Goal: Find specific page/section: Find specific page/section

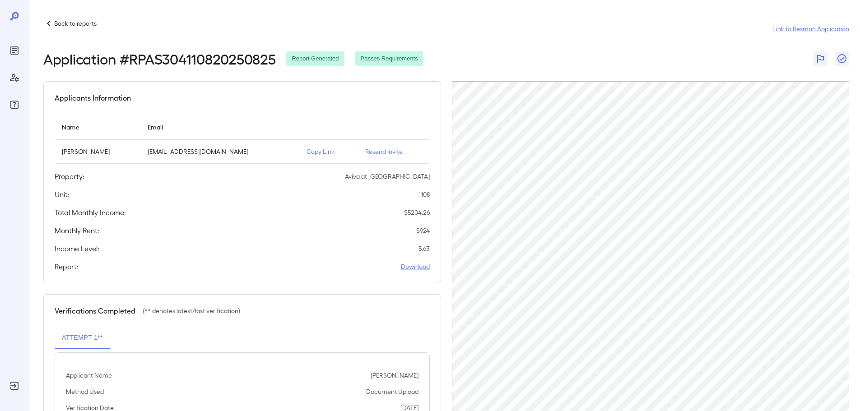
click at [85, 22] on p "Back to reports" at bounding box center [75, 23] width 42 height 9
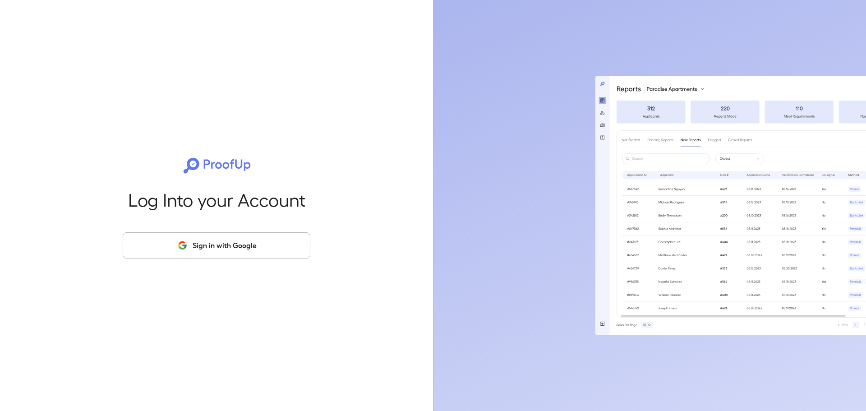
click at [221, 245] on button "Sign in with Google" at bounding box center [217, 245] width 188 height 26
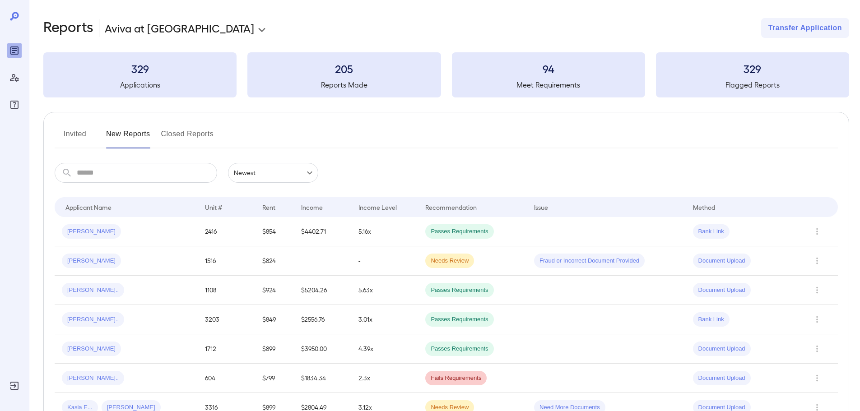
click at [83, 132] on button "Invited" at bounding box center [75, 138] width 41 height 22
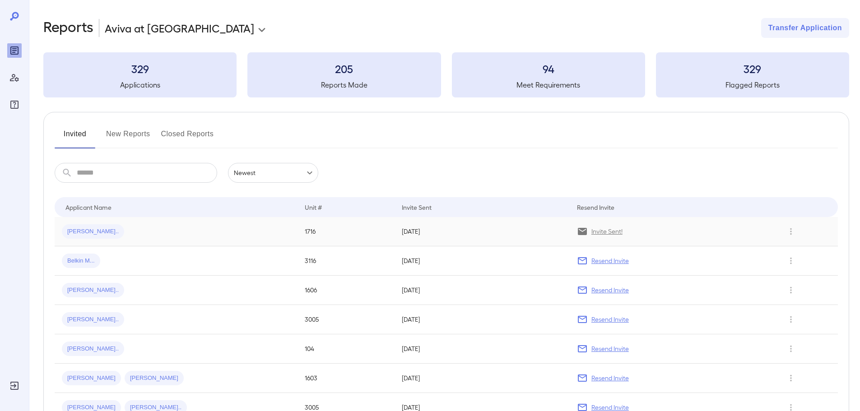
click at [102, 232] on span "[PERSON_NAME].." at bounding box center [93, 231] width 62 height 9
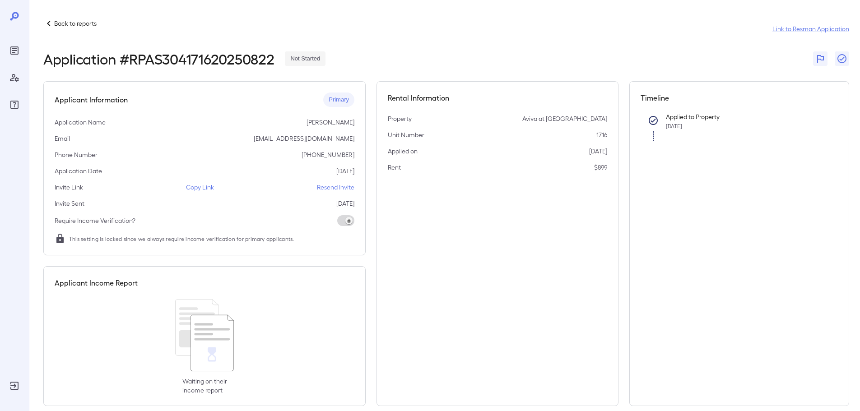
click at [303, 214] on div "Applicant Information Primary Application Name [PERSON_NAME] Email [EMAIL_ADDRE…" at bounding box center [204, 168] width 322 height 174
click at [203, 190] on p "Copy Link" at bounding box center [200, 187] width 28 height 9
click at [203, 186] on p "Copy Link" at bounding box center [200, 187] width 28 height 9
click at [60, 24] on p "Back to reports" at bounding box center [75, 23] width 42 height 9
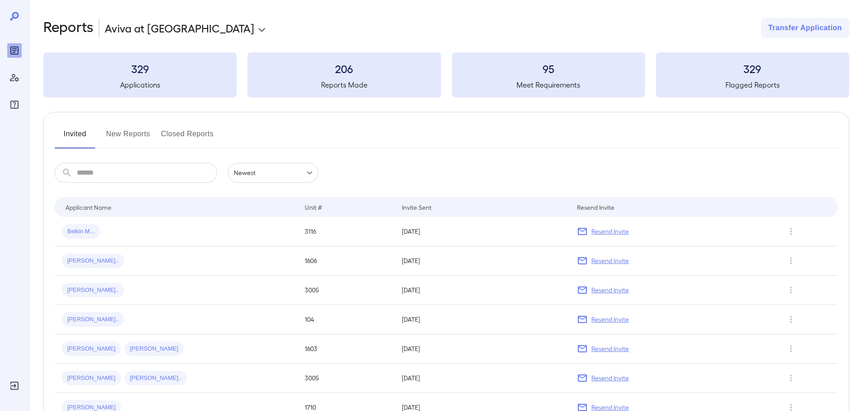
click at [124, 139] on button "New Reports" at bounding box center [128, 138] width 44 height 22
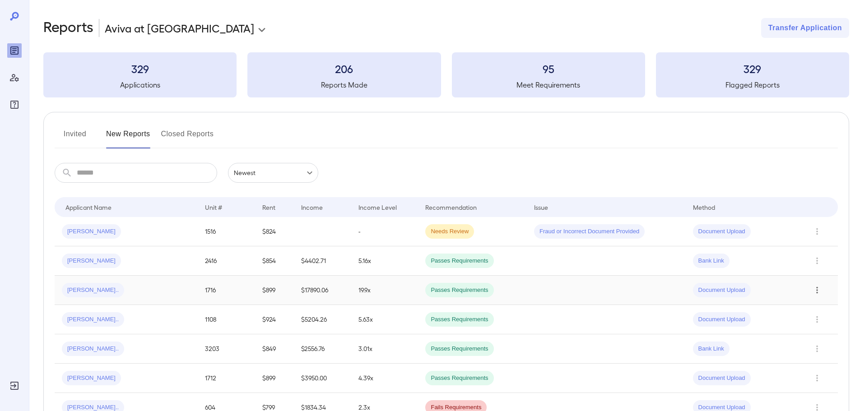
click at [817, 293] on icon "Row Actions" at bounding box center [817, 290] width 2 height 7
click at [818, 310] on li "View Application" at bounding box center [823, 308] width 71 height 14
